Goal: Transaction & Acquisition: Purchase product/service

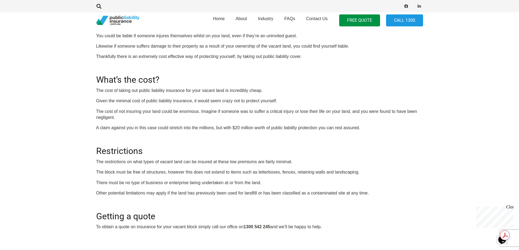
scroll to position [27, 0]
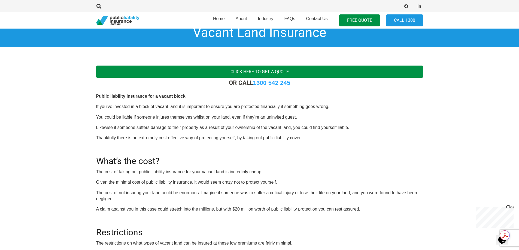
click at [271, 71] on link "Click here to get a quote" at bounding box center [259, 72] width 327 height 12
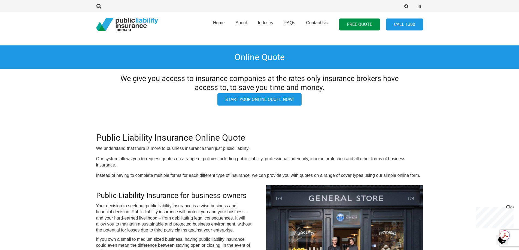
click at [260, 102] on link "Start your online quote now!" at bounding box center [259, 99] width 84 height 12
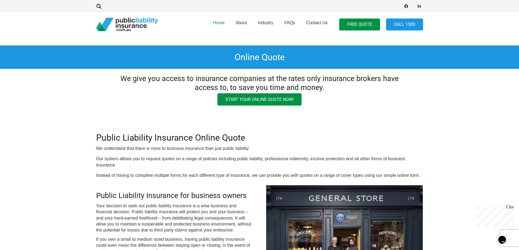
click at [213, 21] on span "Home" at bounding box center [219, 22] width 12 height 5
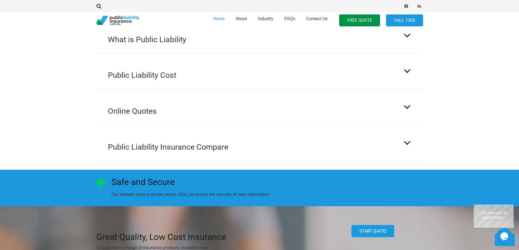
scroll to position [545, 0]
